Goal: Information Seeking & Learning: Learn about a topic

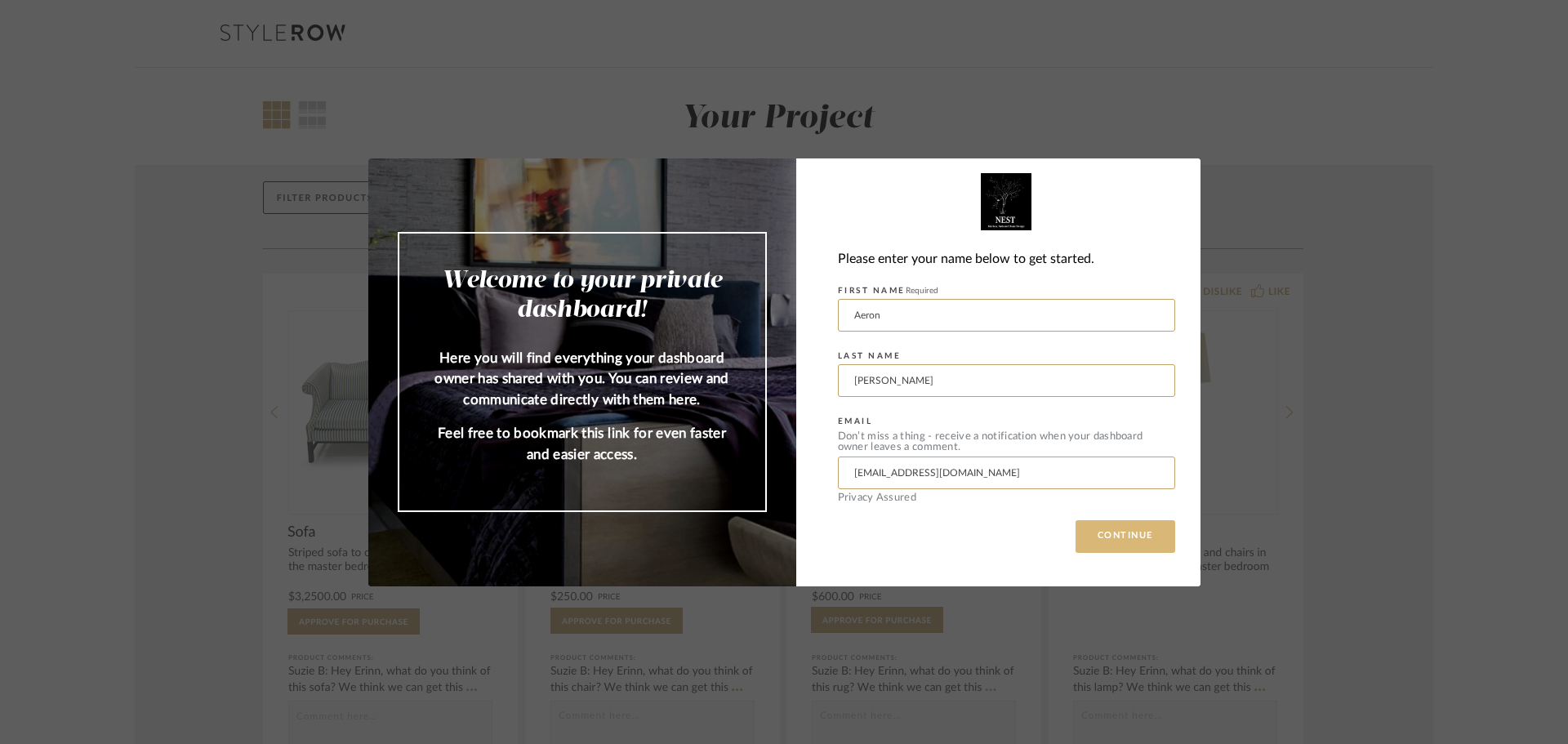
click at [1126, 537] on button "CONTINUE" at bounding box center [1125, 536] width 100 height 33
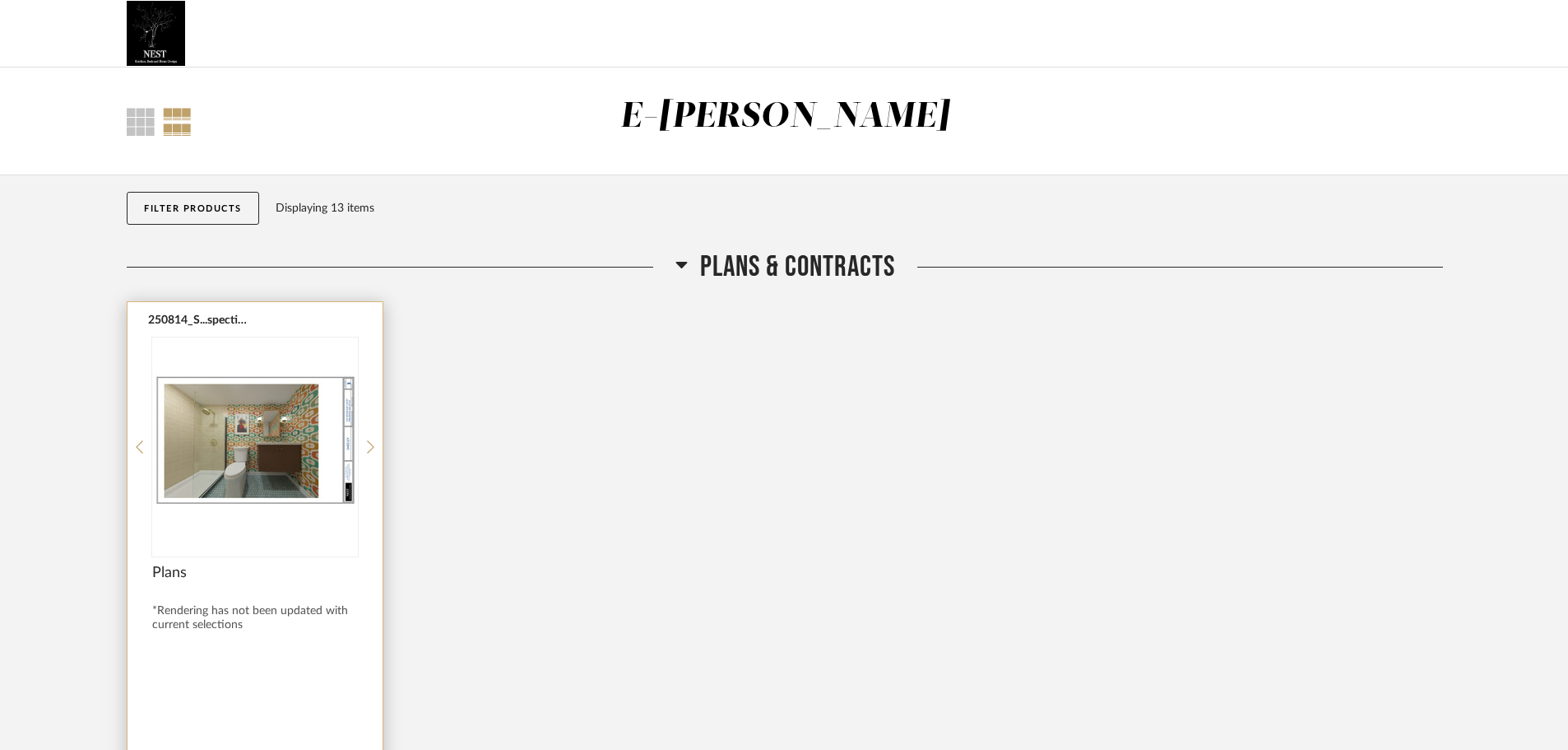
click at [0, 0] on img at bounding box center [0, 0] width 0 height 0
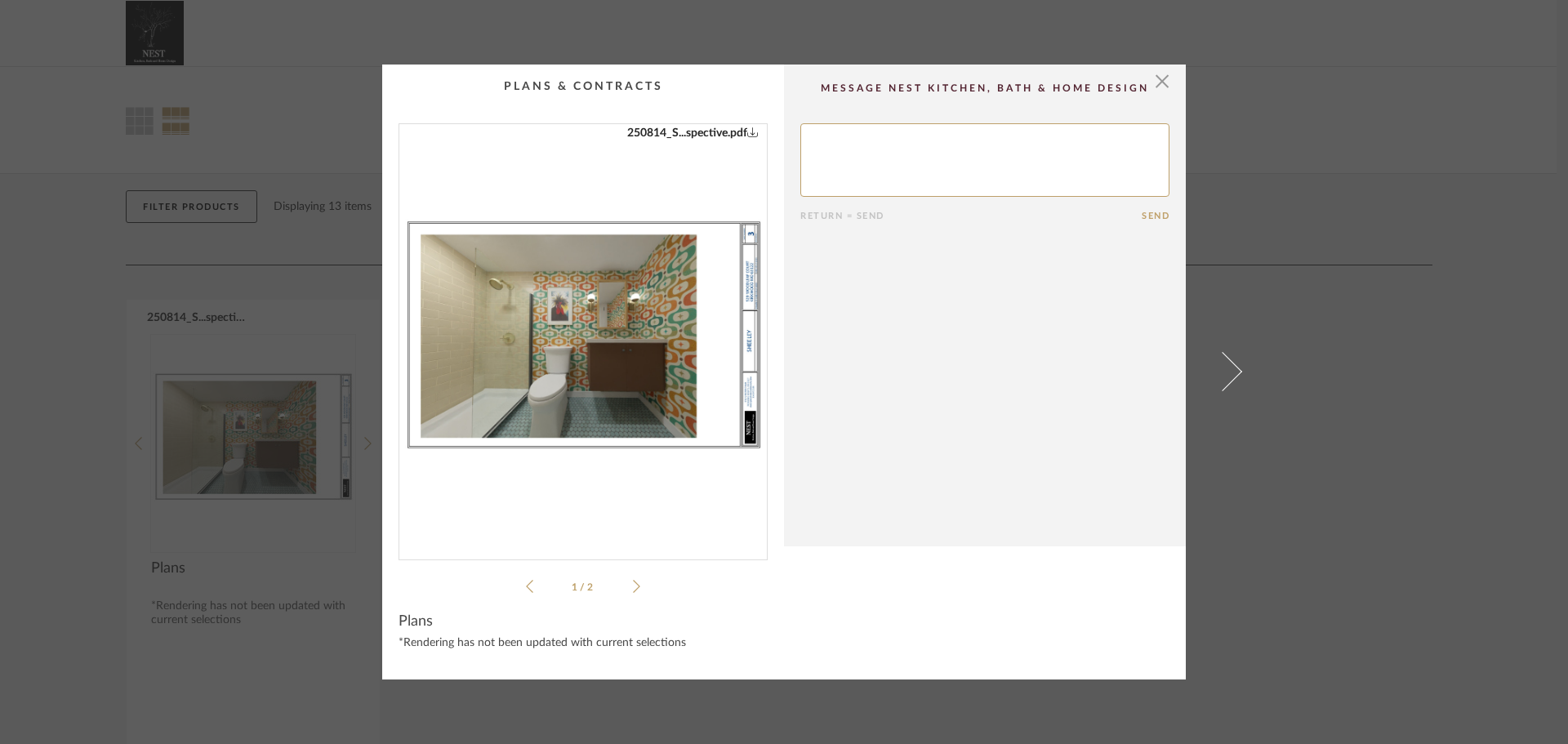
click at [686, 364] on img "0" at bounding box center [582, 334] width 367 height 422
click at [1154, 82] on span "button" at bounding box center [1162, 81] width 33 height 33
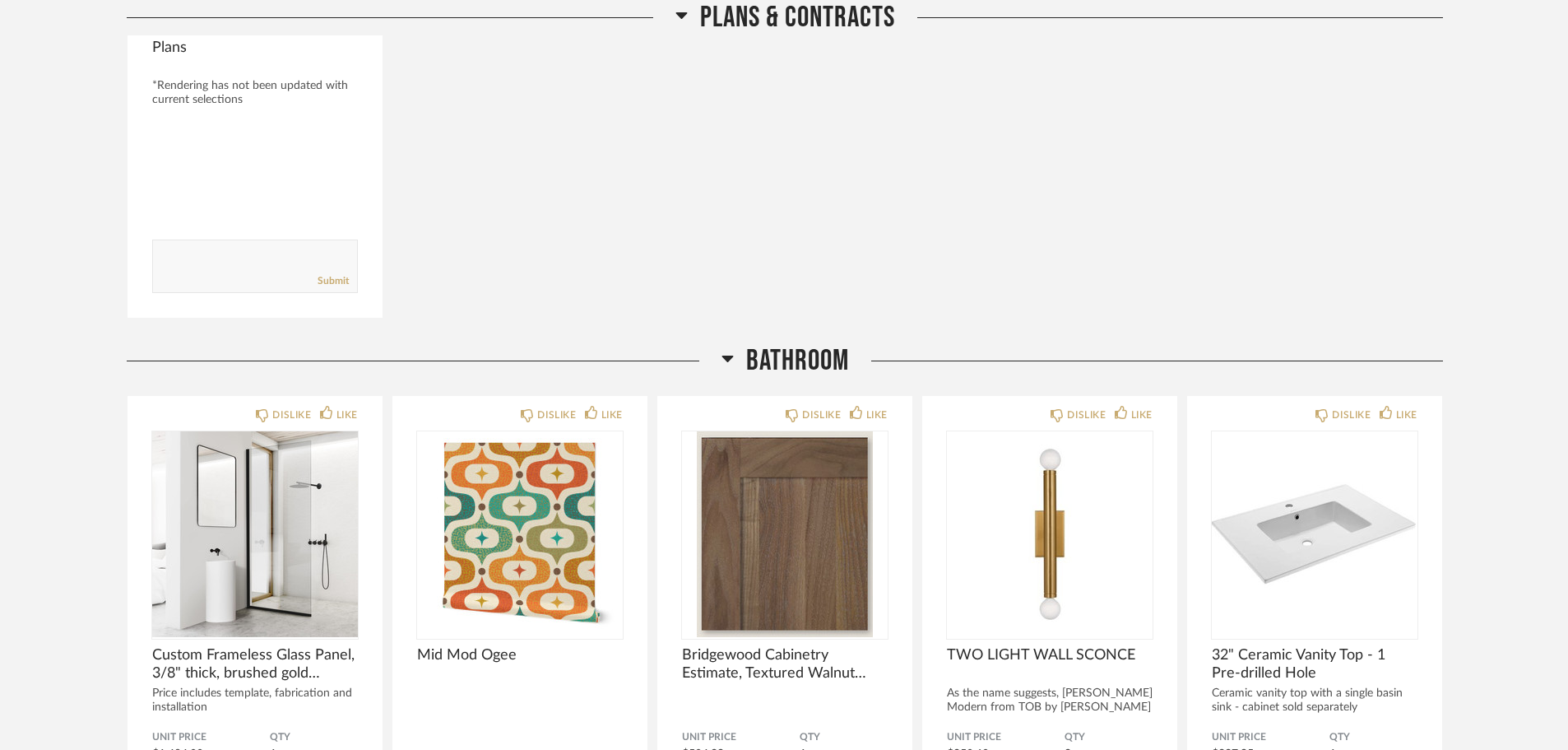
scroll to position [190, 0]
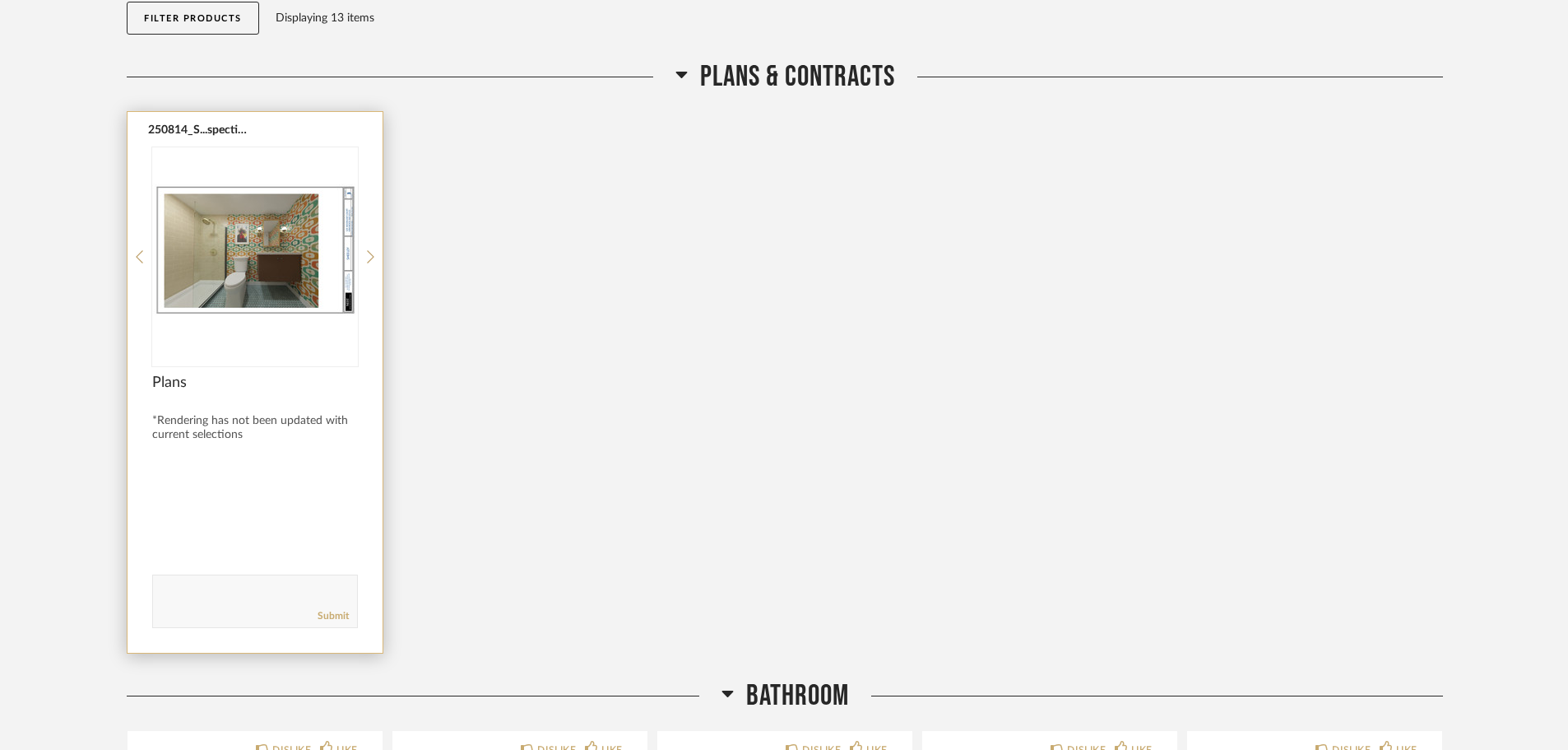
click at [366, 252] on div "250814_S...spective.pdf Plans *Rendering has not been updated with current sele…" at bounding box center [255, 382] width 255 height 540
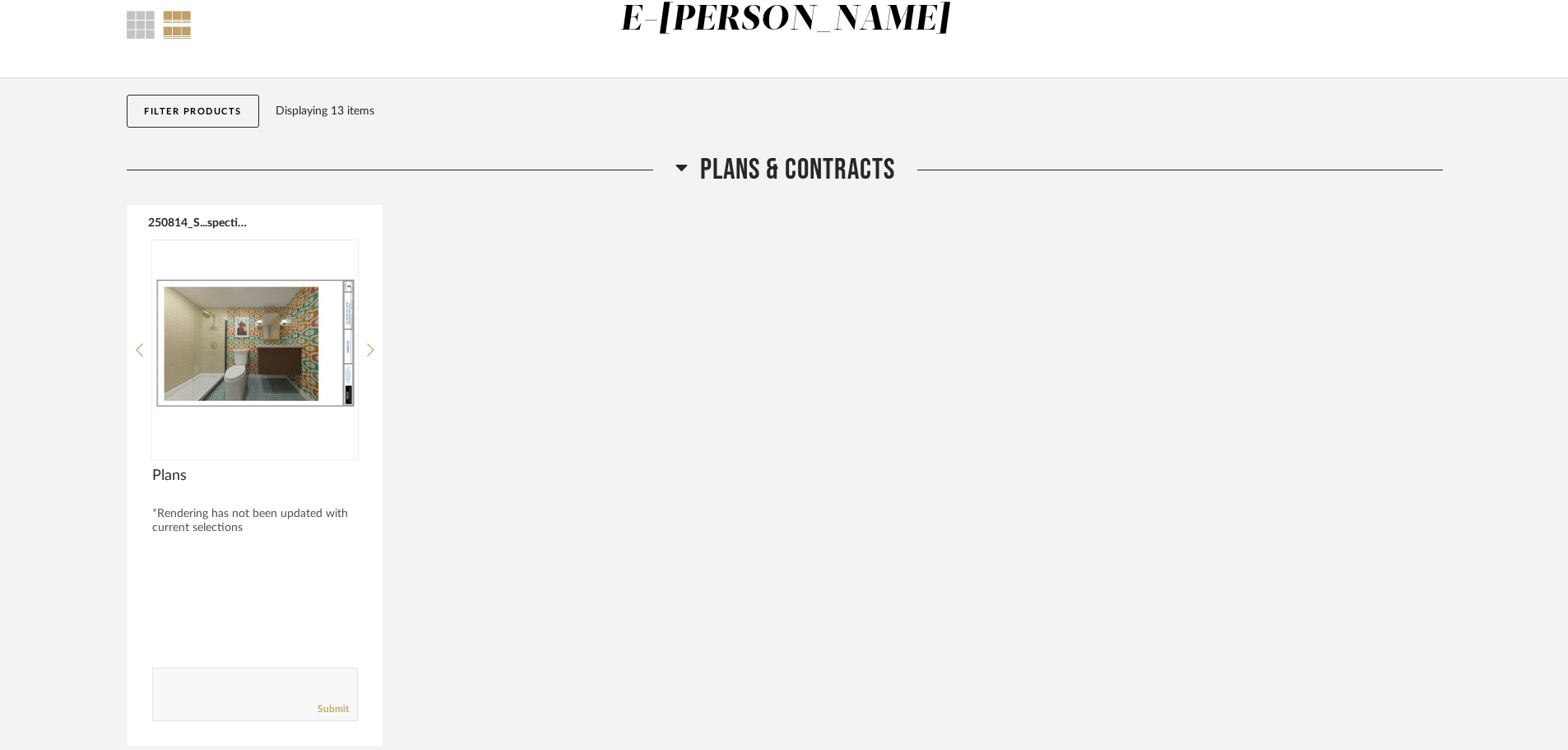
scroll to position [0, 0]
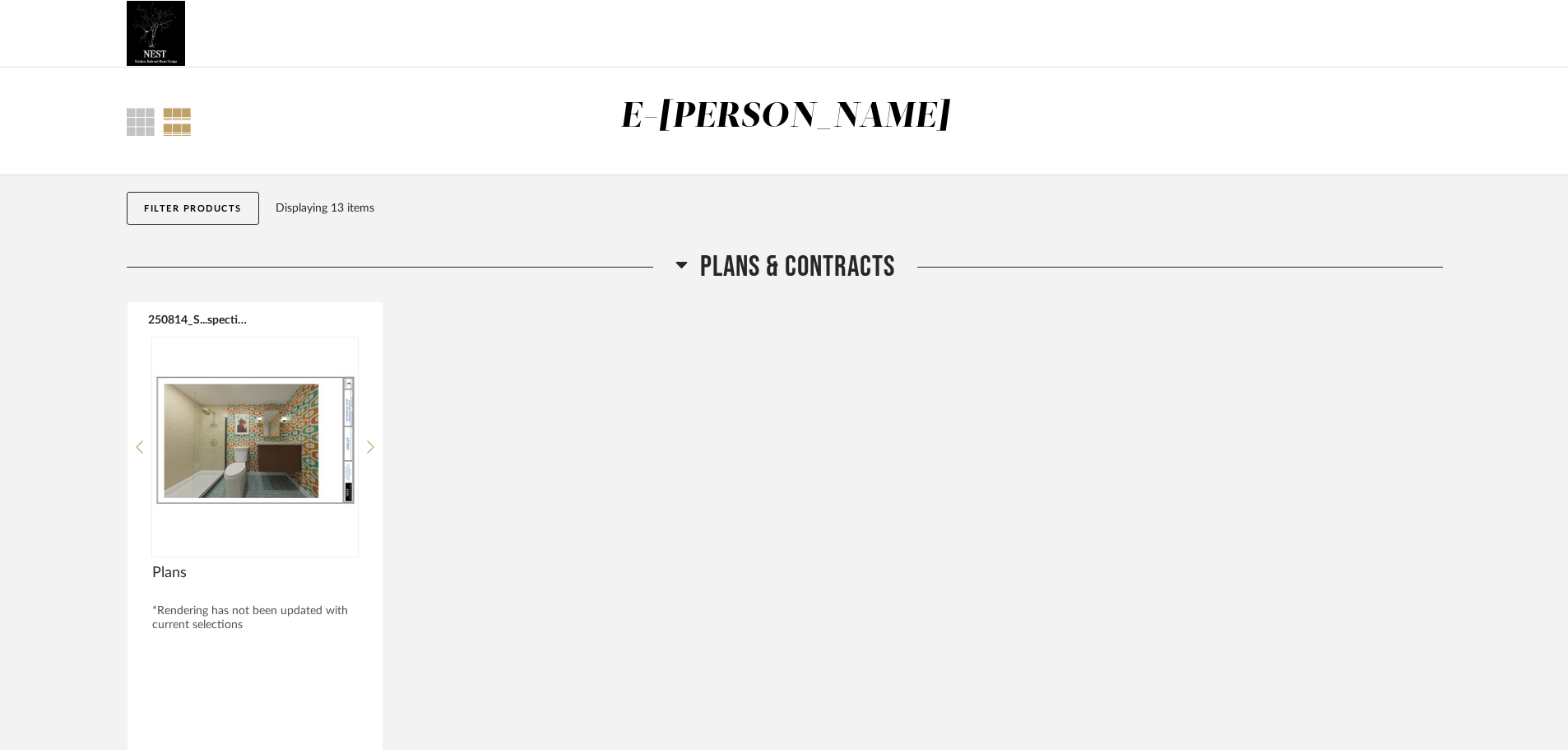
click at [334, 208] on div "Displaying 13 items" at bounding box center [855, 208] width 1160 height 18
click at [200, 210] on button "Filter Products" at bounding box center [193, 208] width 133 height 33
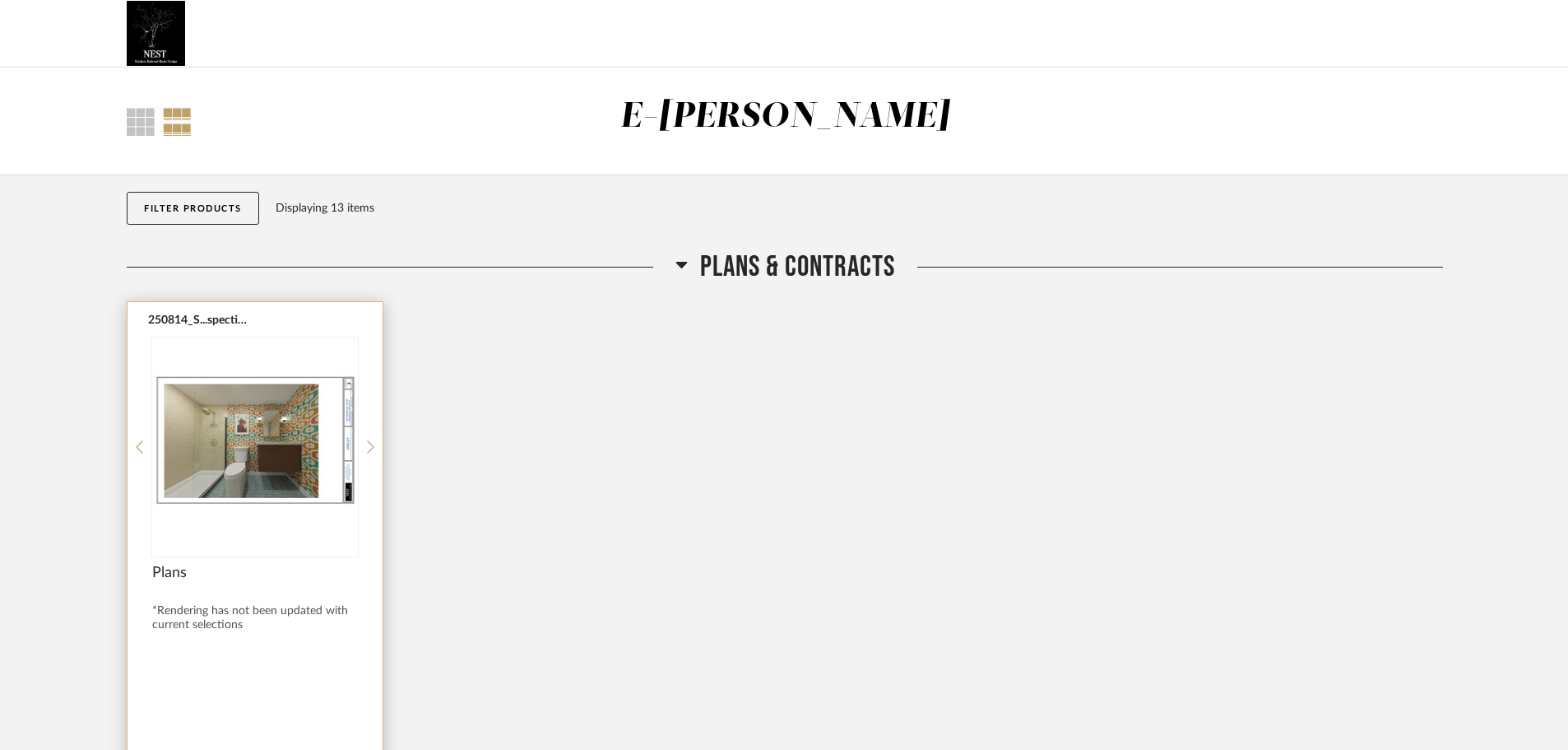
click at [298, 453] on div at bounding box center [255, 446] width 206 height 218
click at [369, 450] on icon at bounding box center [371, 447] width 7 height 15
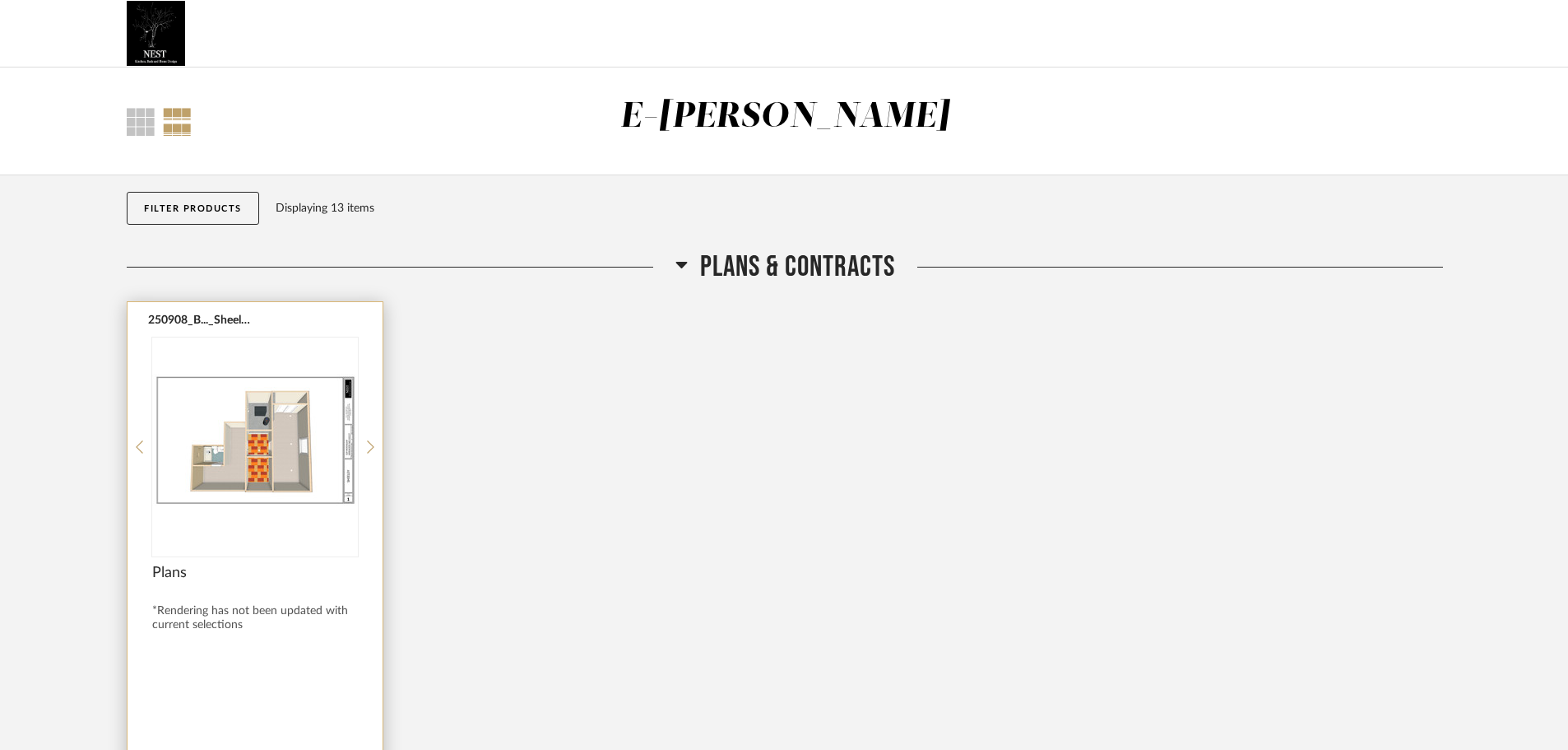
click at [318, 454] on img "1" at bounding box center [255, 440] width 206 height 206
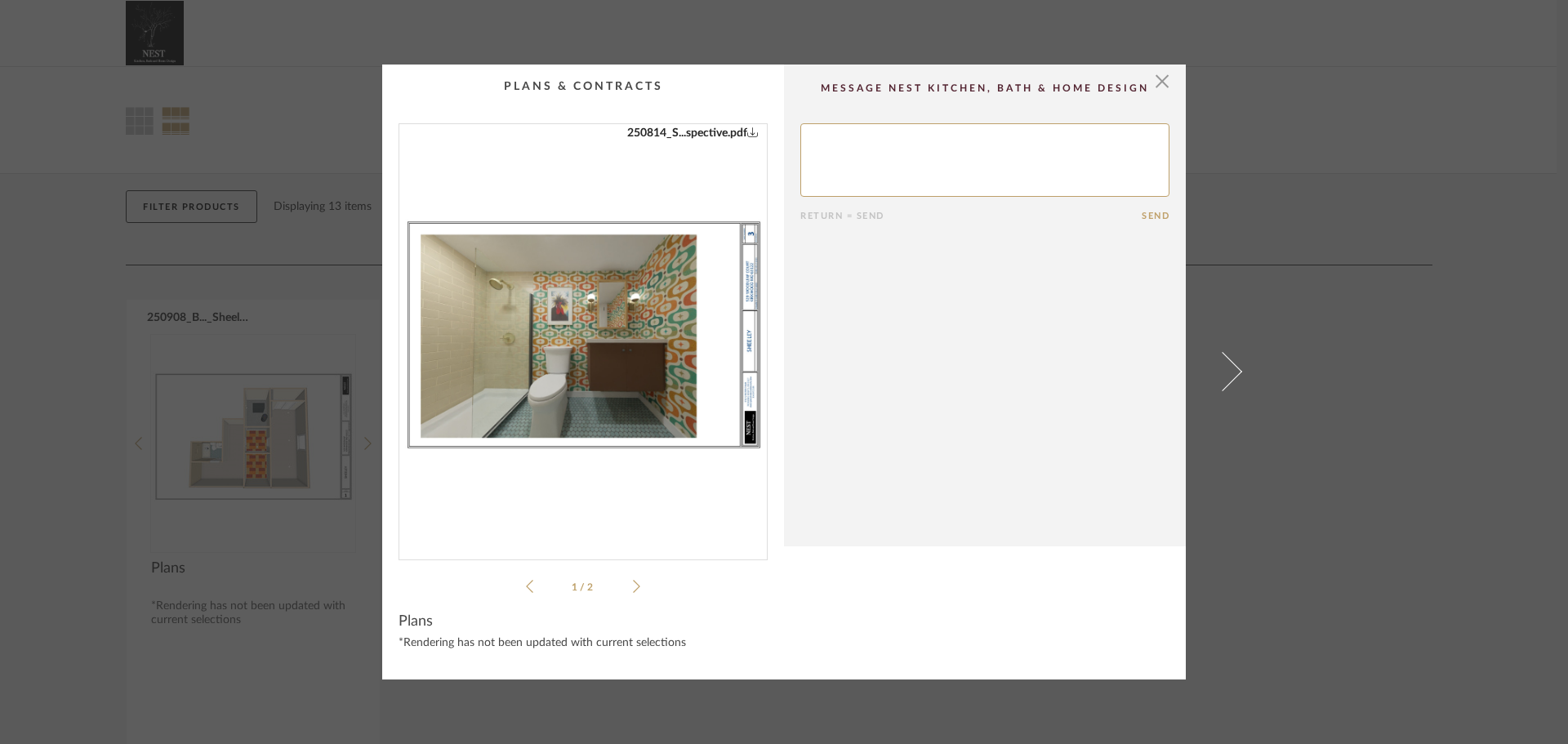
click at [646, 354] on img "0" at bounding box center [582, 334] width 367 height 422
